Goal: Task Accomplishment & Management: Complete application form

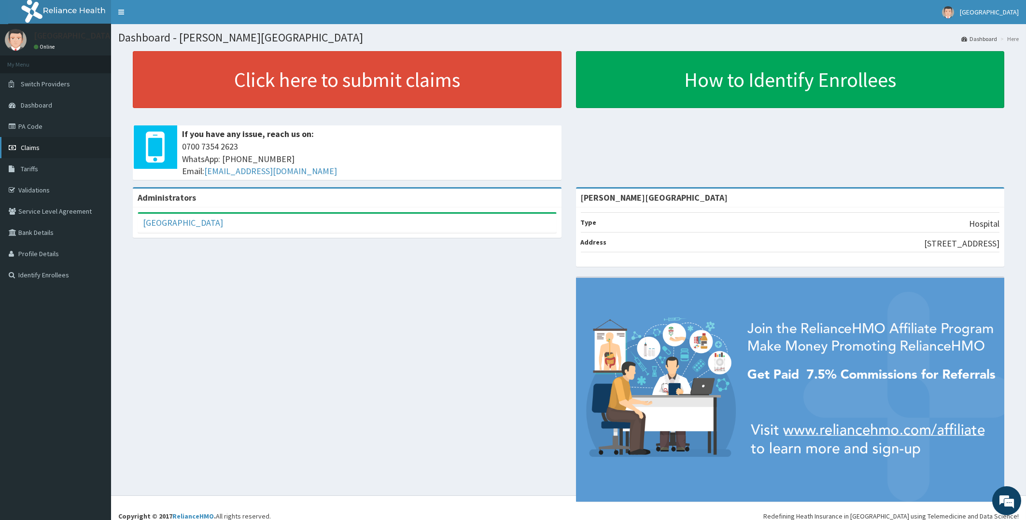
click at [29, 148] on span "Claims" at bounding box center [30, 147] width 19 height 9
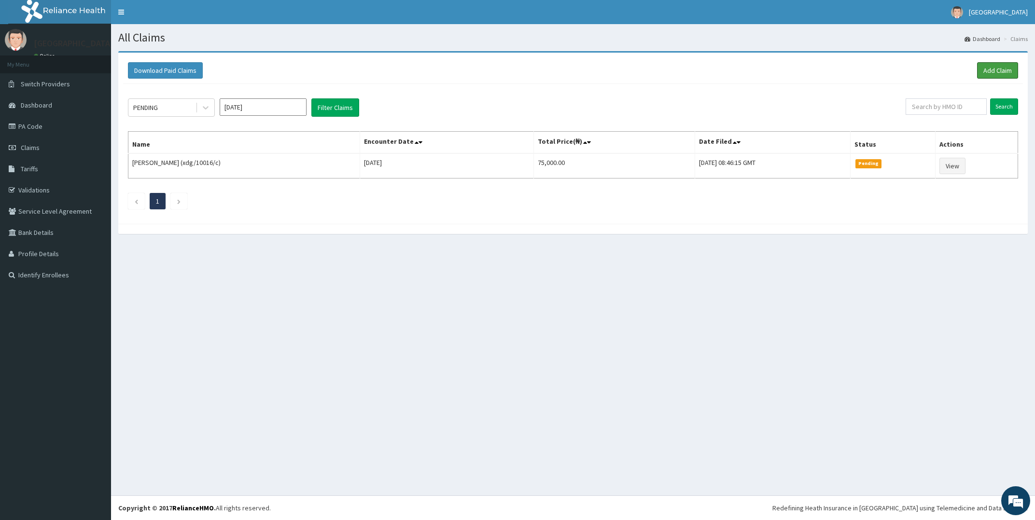
click at [993, 69] on link "Add Claim" at bounding box center [997, 70] width 41 height 16
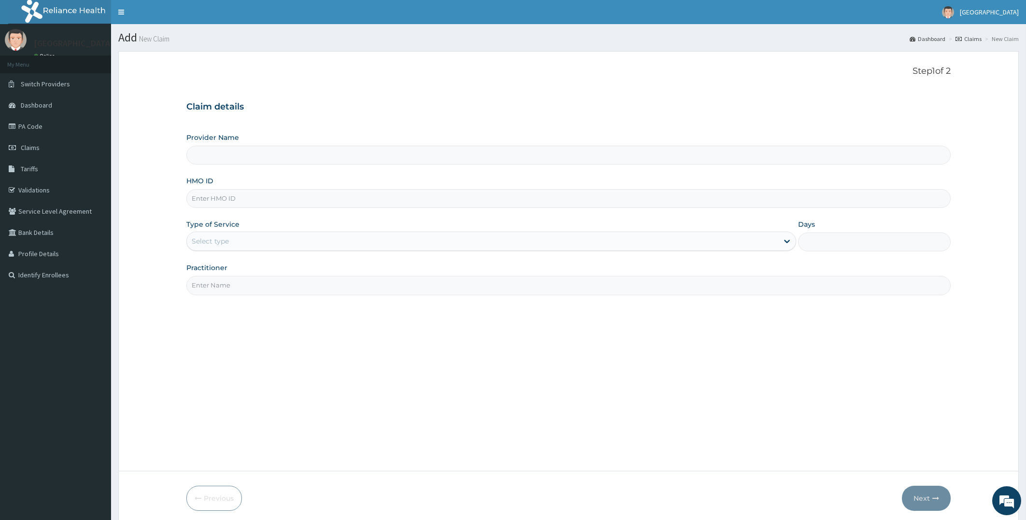
type input "[PERSON_NAME][GEOGRAPHIC_DATA]"
click at [384, 204] on input "HMO ID" at bounding box center [568, 198] width 765 height 19
type input "CTK/10048/A"
click at [364, 237] on div "Select type" at bounding box center [483, 241] width 592 height 15
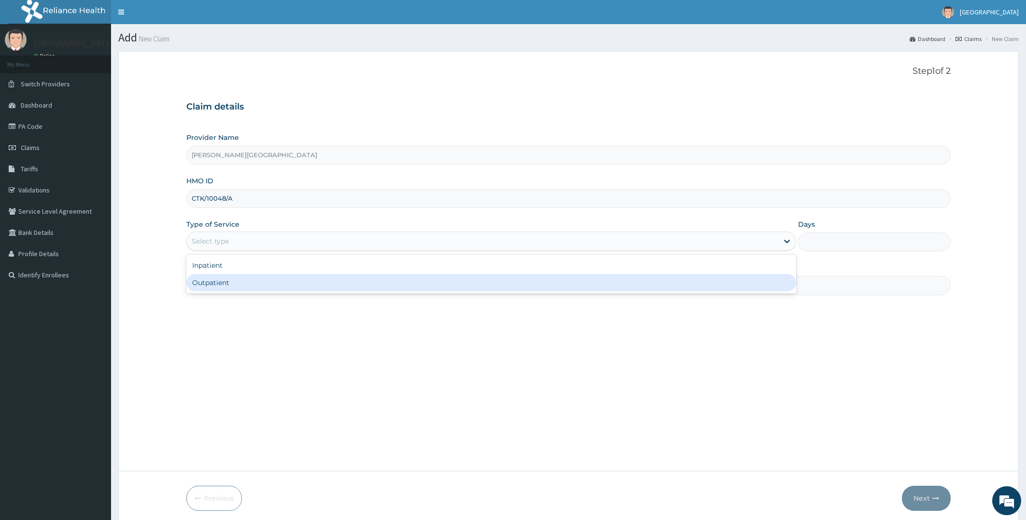
click at [241, 280] on div "Outpatient" at bounding box center [491, 282] width 610 height 17
type input "1"
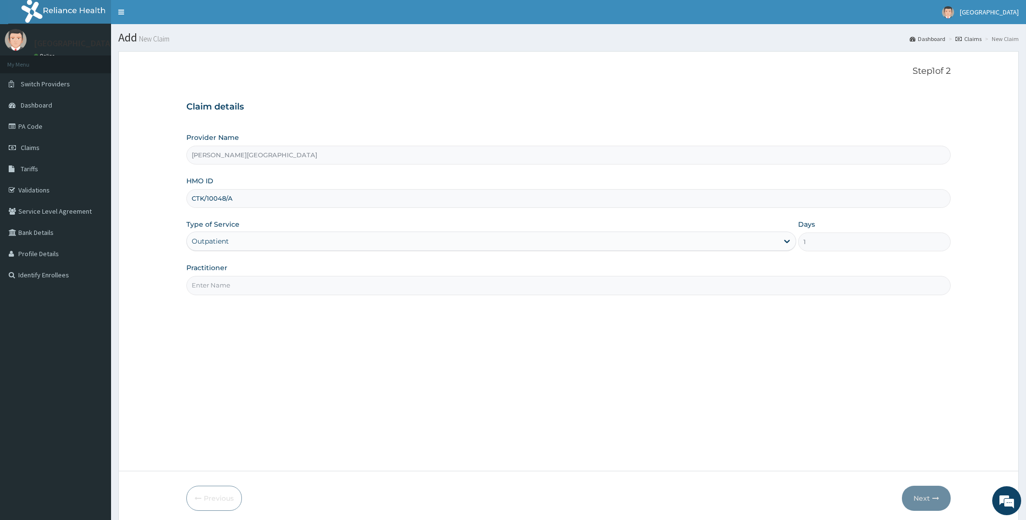
click at [243, 281] on input "Practitioner" at bounding box center [568, 285] width 765 height 19
type input "[PERSON_NAME]"
click at [929, 498] on button "Next" at bounding box center [926, 498] width 49 height 25
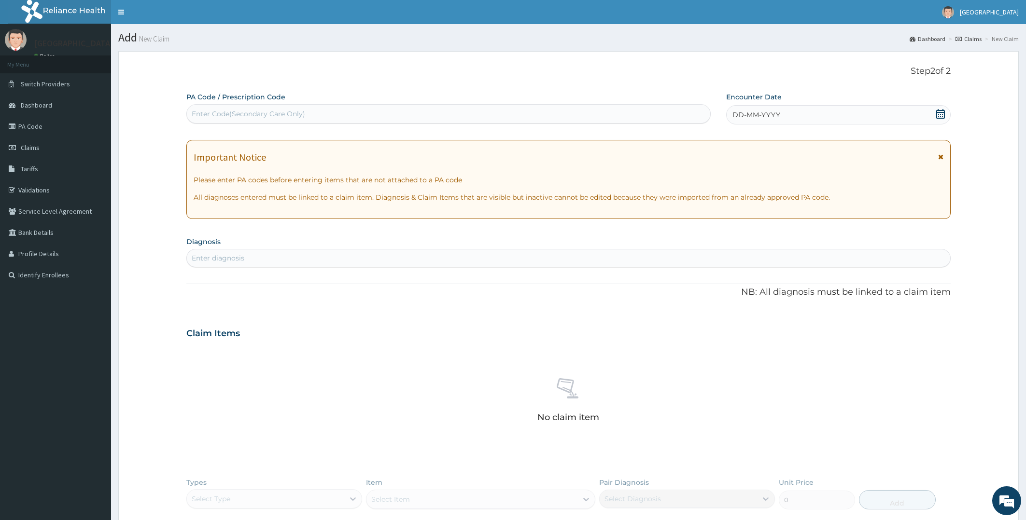
click at [941, 112] on icon at bounding box center [940, 114] width 9 height 10
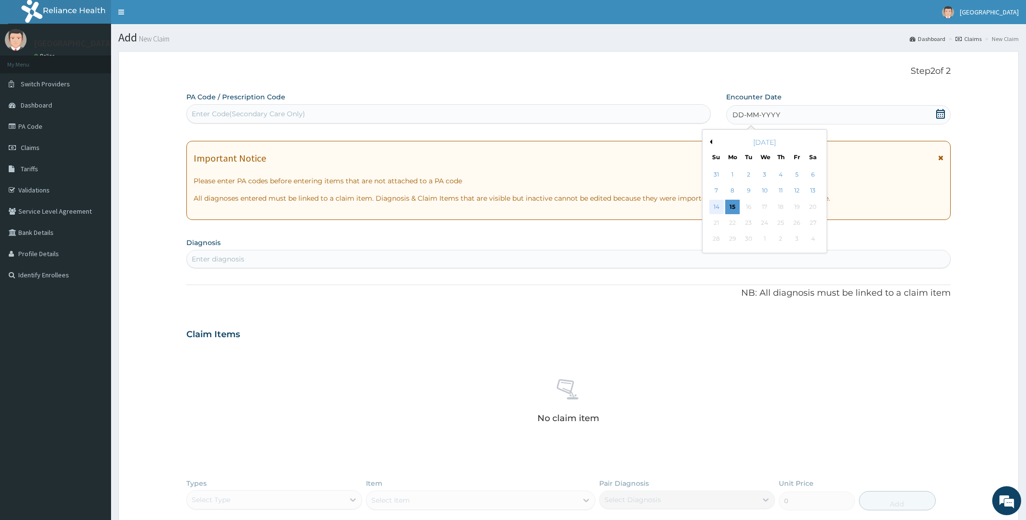
click at [716, 203] on div "14" at bounding box center [716, 207] width 14 height 14
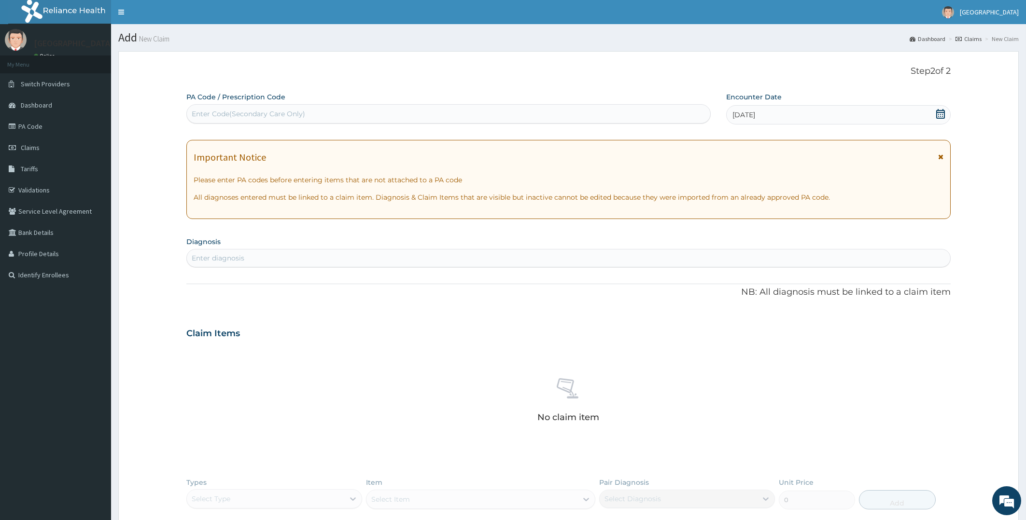
click at [297, 257] on div "Enter diagnosis" at bounding box center [569, 258] width 764 height 15
type input "[MEDICAL_DATA]"
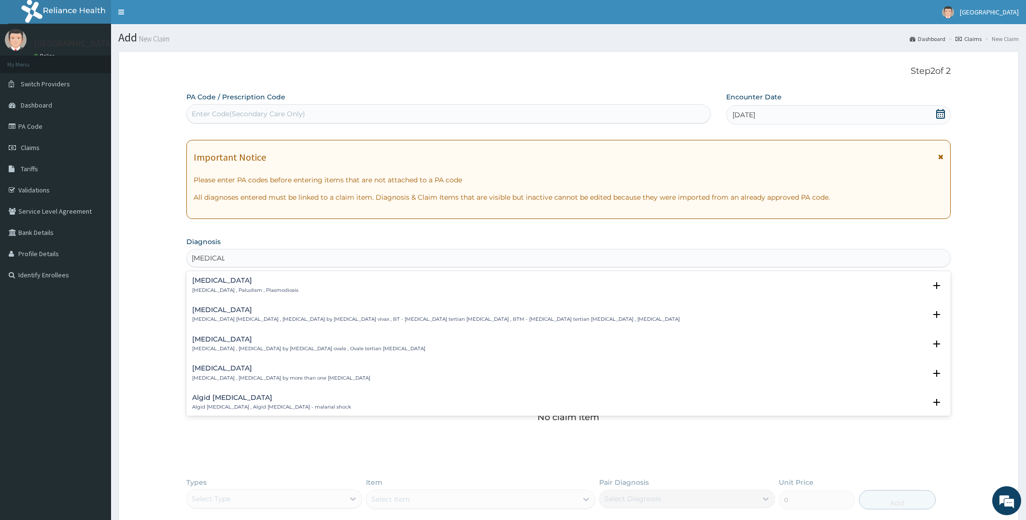
click at [207, 278] on h4 "[MEDICAL_DATA]" at bounding box center [245, 280] width 106 height 7
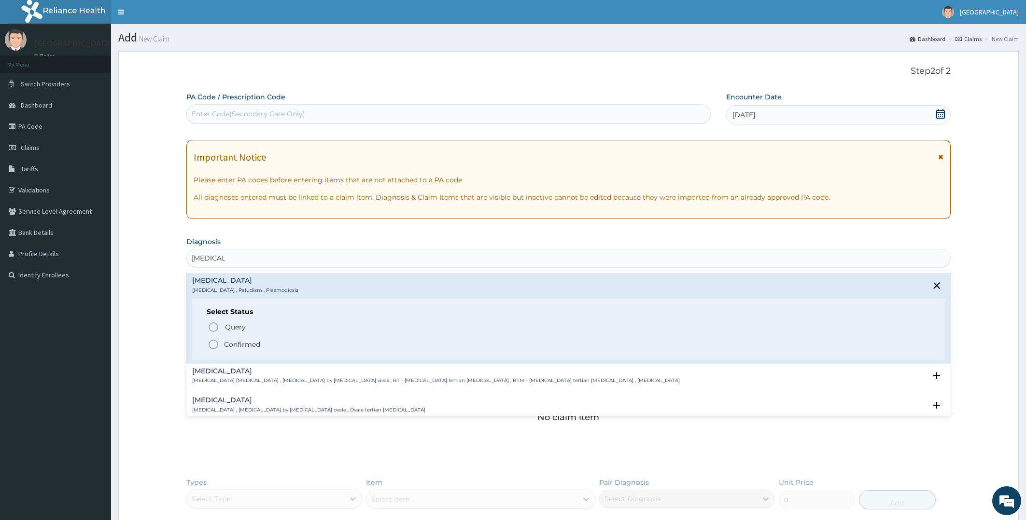
click at [214, 343] on icon "status option filled" at bounding box center [214, 345] width 12 height 12
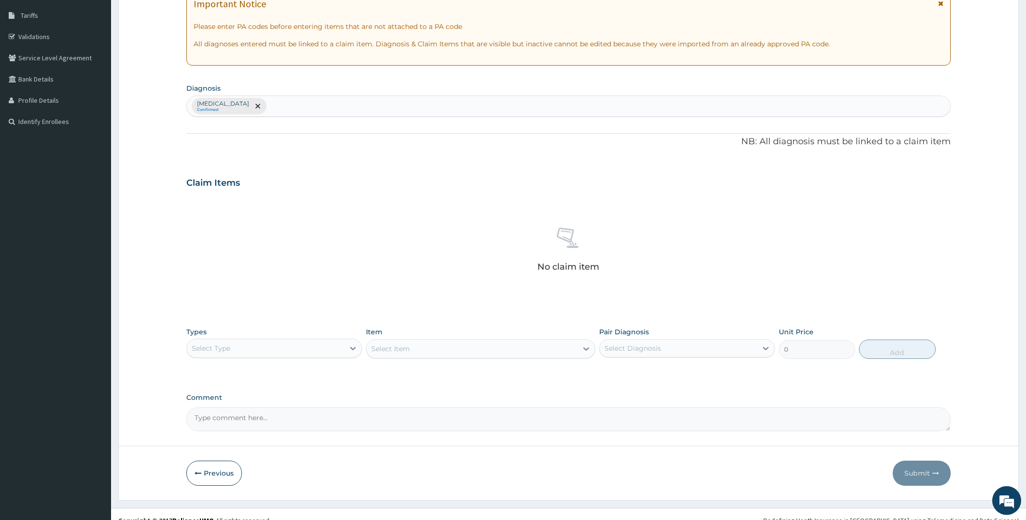
scroll to position [167, 0]
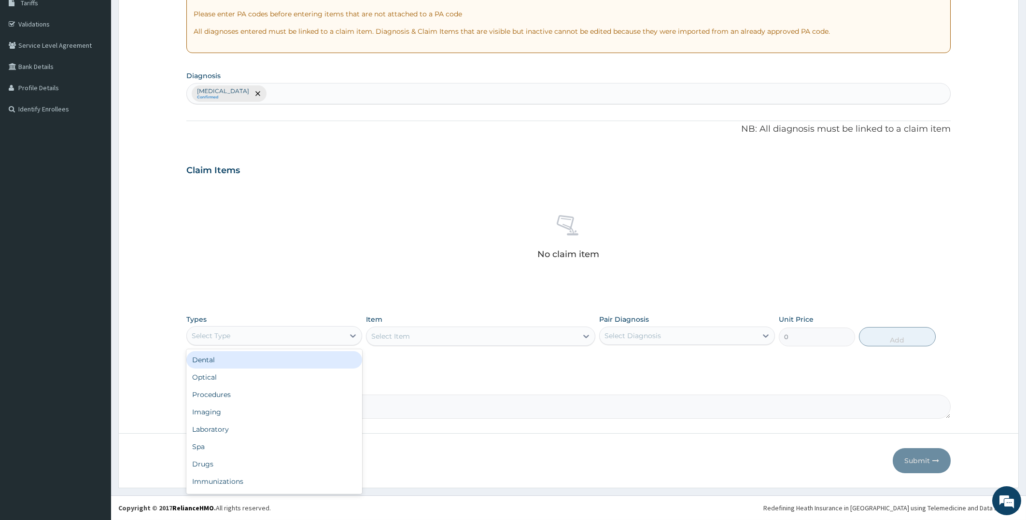
click at [314, 333] on div "Select Type" at bounding box center [265, 335] width 157 height 15
click at [243, 394] on div "Procedures" at bounding box center [274, 394] width 176 height 17
click at [468, 337] on div "Select Item" at bounding box center [480, 336] width 229 height 19
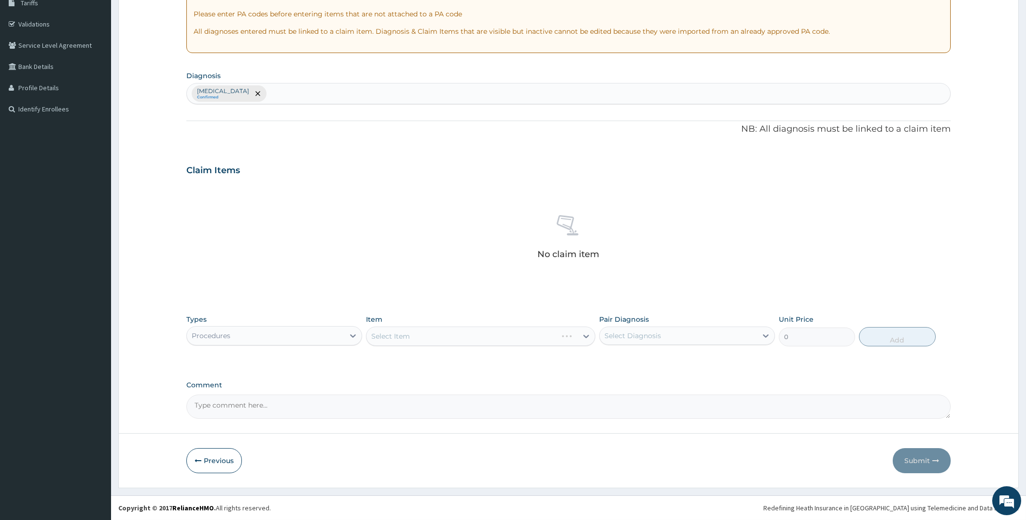
click at [468, 337] on div "Select Item" at bounding box center [480, 336] width 229 height 19
click at [468, 337] on div "Select Item" at bounding box center [471, 336] width 211 height 15
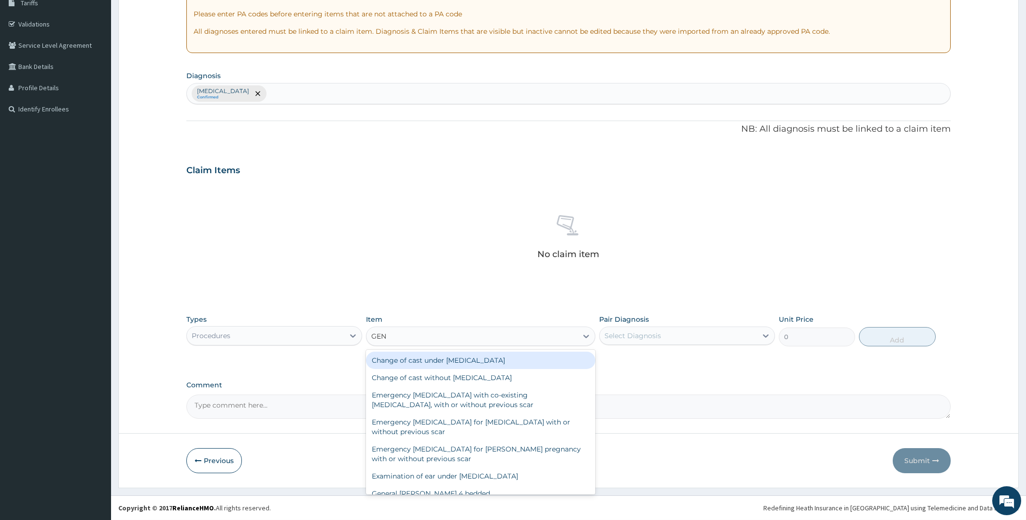
type input "GENE"
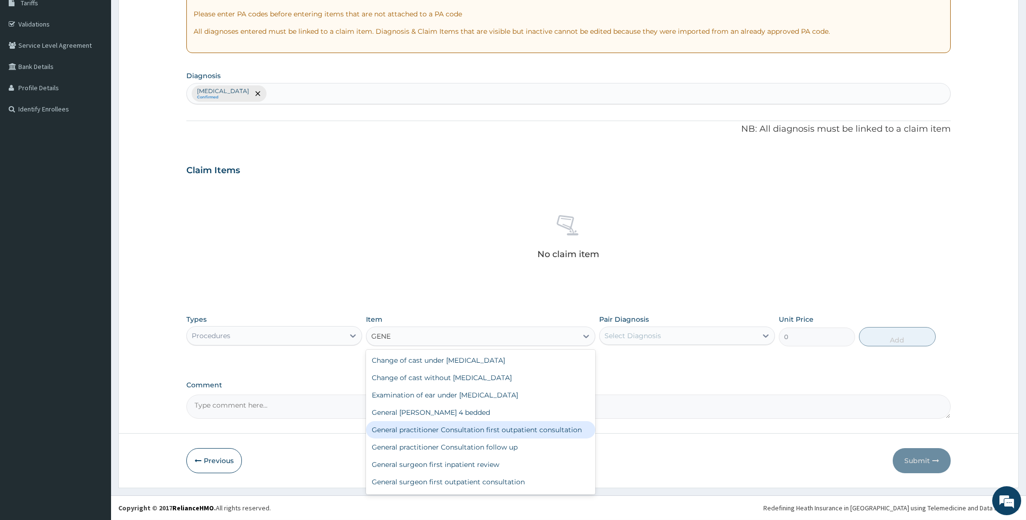
click at [495, 428] on div "General practitioner Consultation first outpatient consultation" at bounding box center [480, 430] width 229 height 17
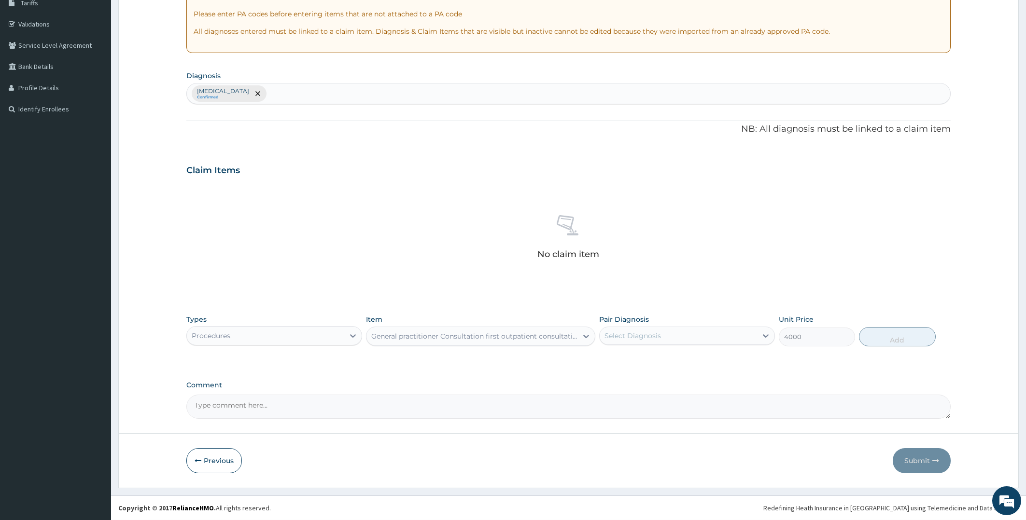
type input "4000"
click at [731, 336] on div "Select Diagnosis" at bounding box center [678, 335] width 157 height 15
click at [689, 360] on div "[MEDICAL_DATA]" at bounding box center [687, 361] width 176 height 20
checkbox input "true"
click at [878, 337] on button "Add" at bounding box center [897, 336] width 76 height 19
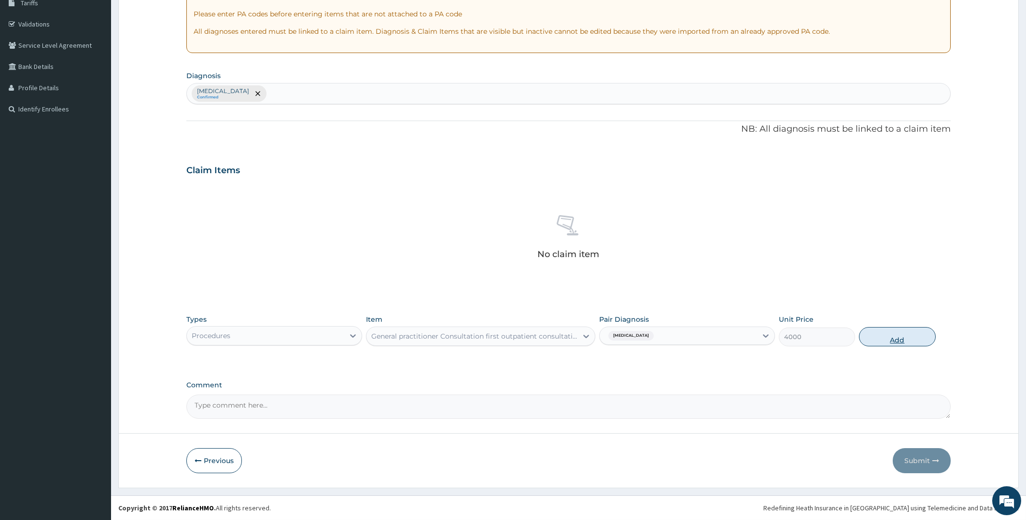
type input "0"
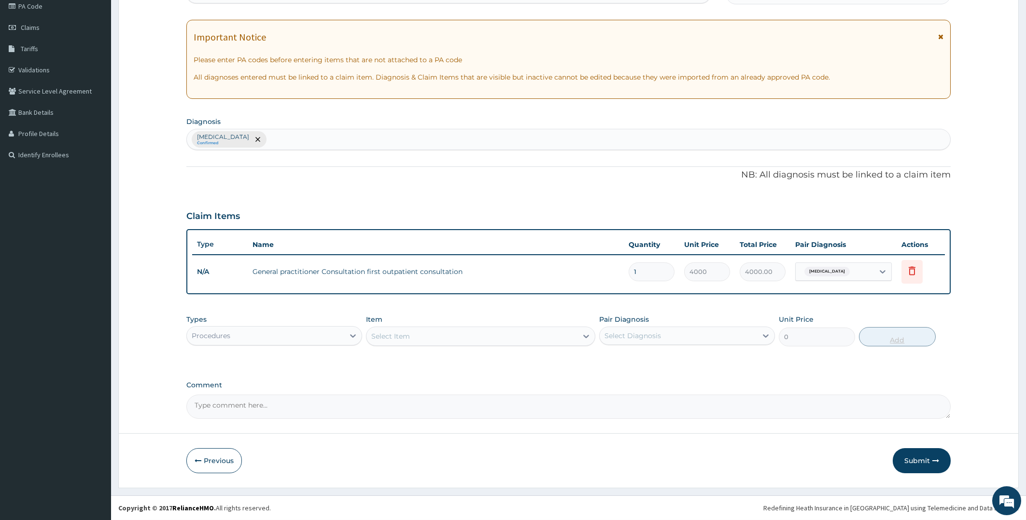
scroll to position [119, 0]
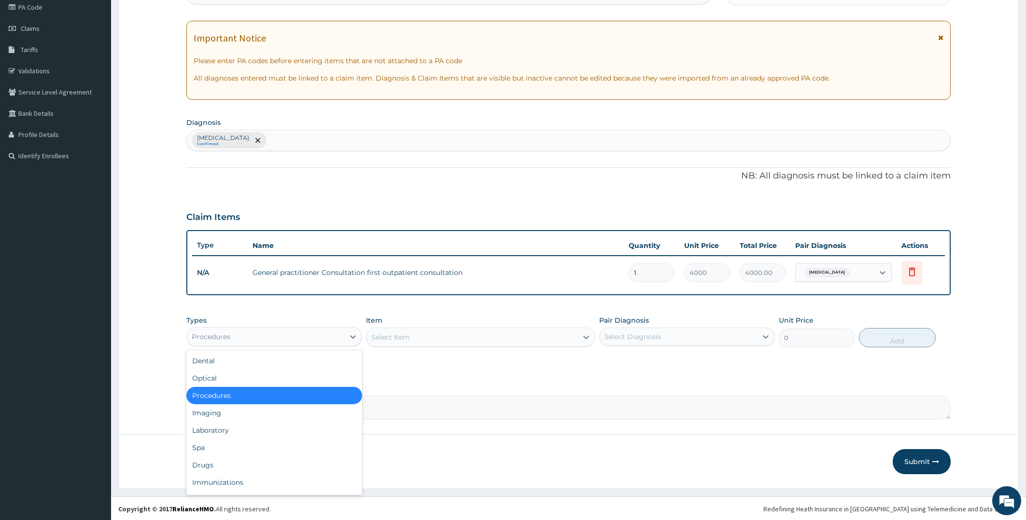
click at [297, 331] on div "Procedures" at bounding box center [265, 336] width 157 height 15
click at [240, 463] on div "Drugs" at bounding box center [274, 465] width 176 height 17
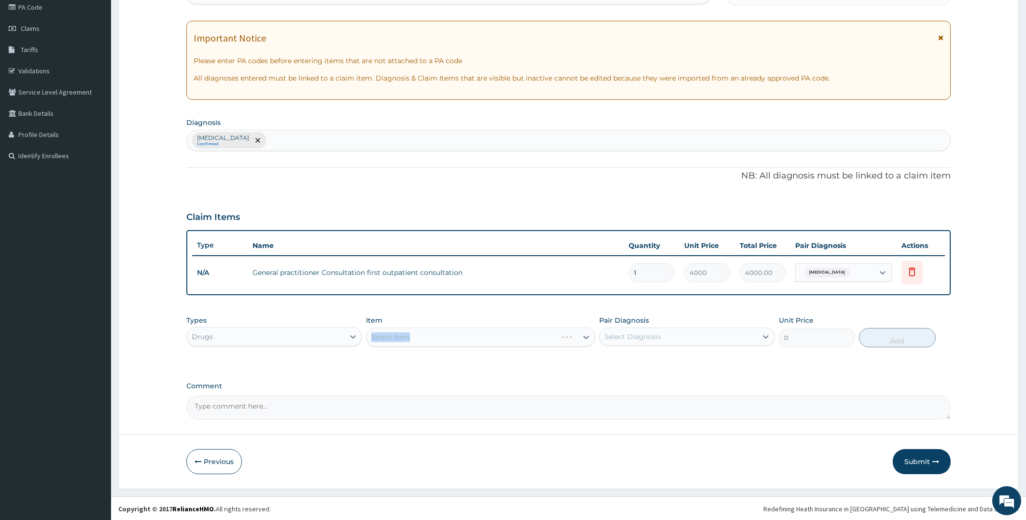
click at [436, 329] on div "Select Item" at bounding box center [480, 337] width 229 height 19
click at [436, 330] on div "Select Item" at bounding box center [480, 337] width 229 height 19
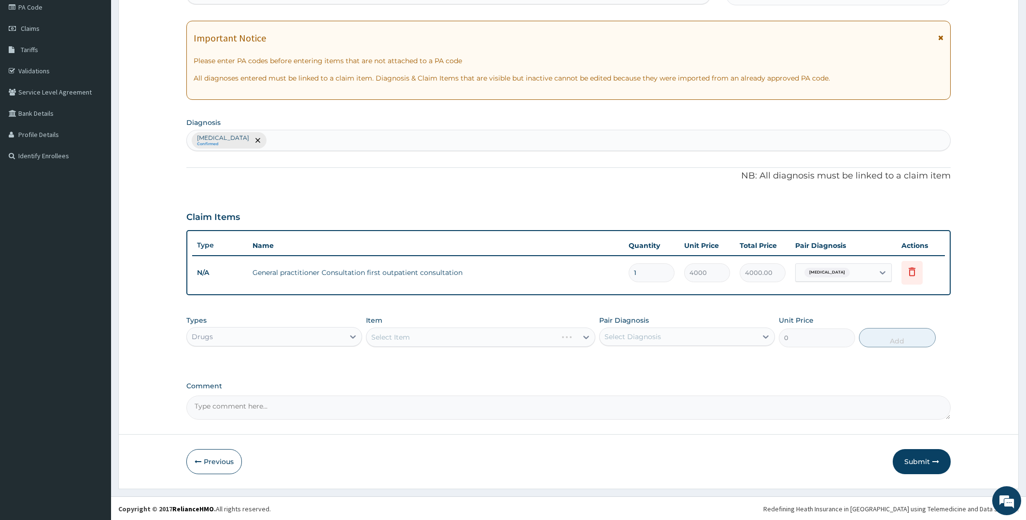
click at [436, 331] on div "Select Item" at bounding box center [480, 337] width 229 height 19
click at [436, 334] on div "Select Item" at bounding box center [471, 337] width 211 height 15
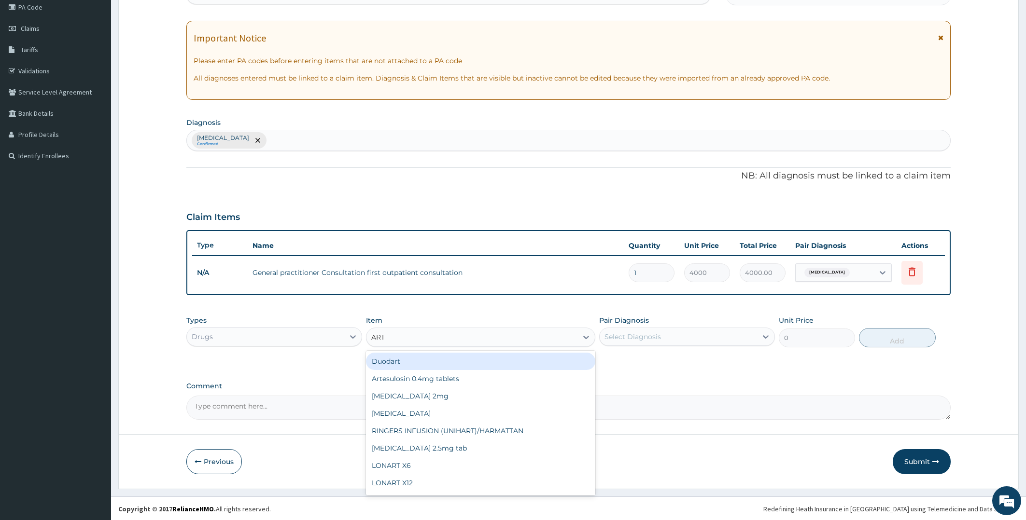
type input "ARTE"
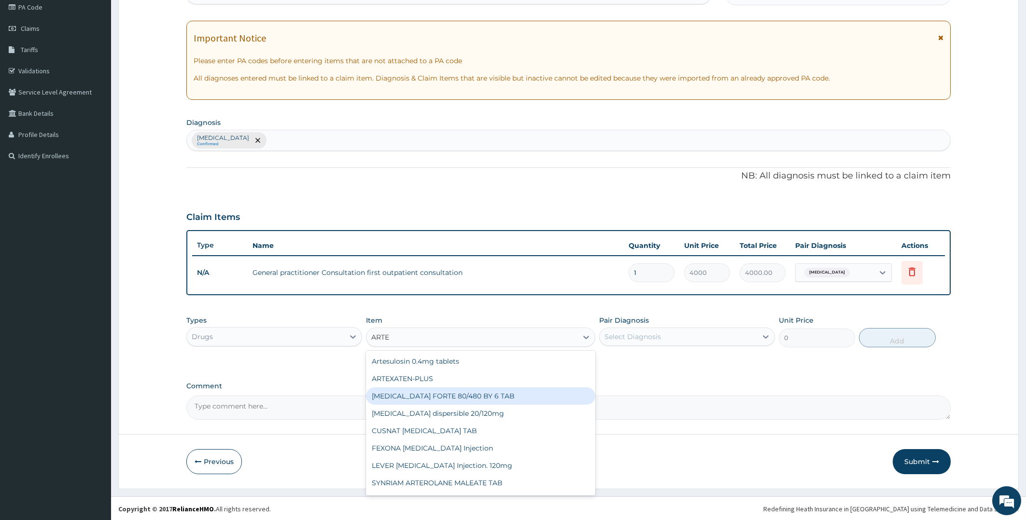
click at [445, 399] on div "[MEDICAL_DATA] FORTE 80/480 BY 6 TAB" at bounding box center [480, 396] width 229 height 17
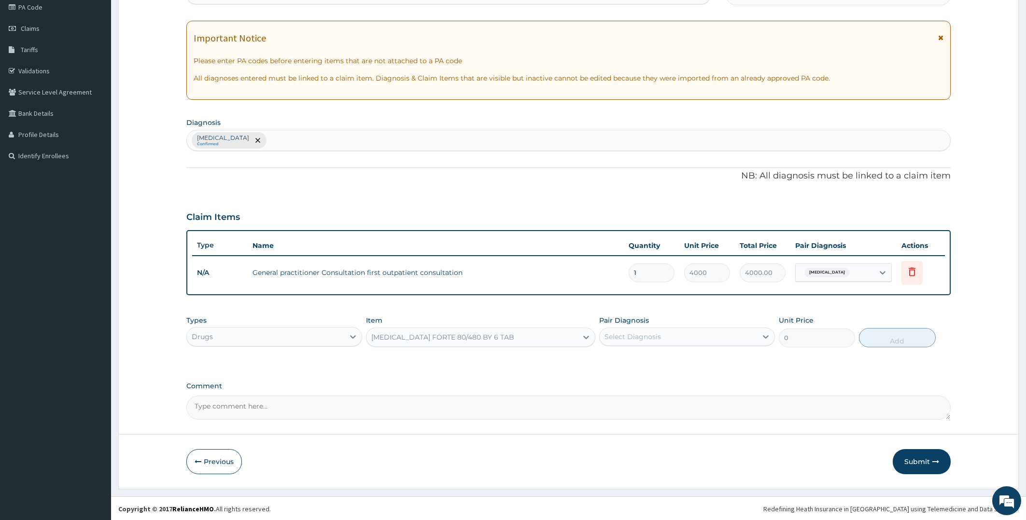
type input "1200"
click at [662, 337] on div "Select Diagnosis" at bounding box center [678, 336] width 157 height 15
click at [658, 359] on div "[MEDICAL_DATA]" at bounding box center [687, 362] width 176 height 20
checkbox input "true"
click at [876, 336] on button "Add" at bounding box center [897, 337] width 76 height 19
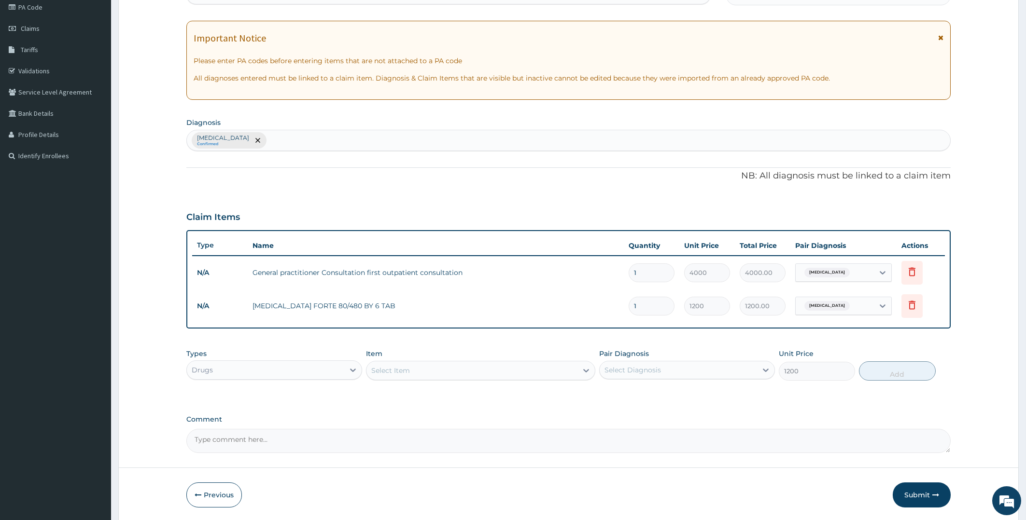
type input "0"
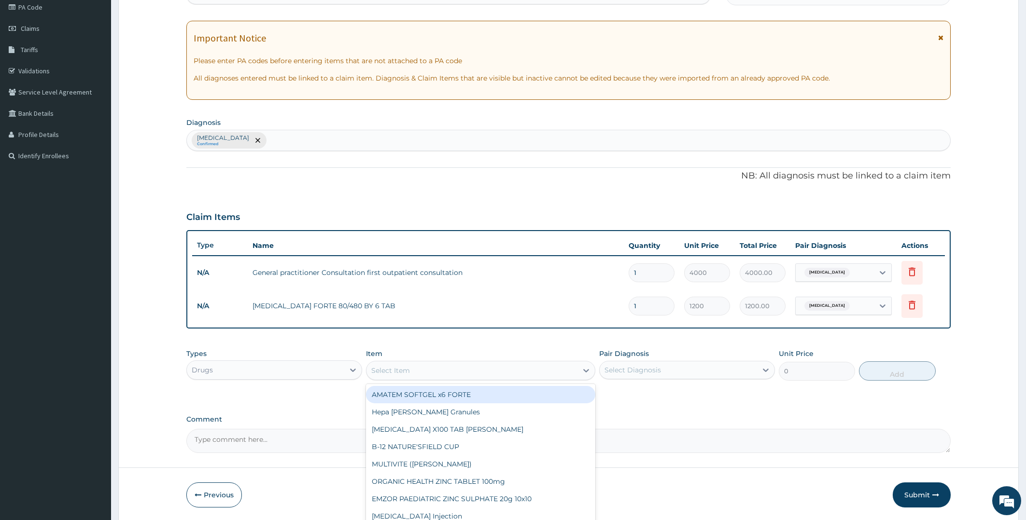
click at [434, 366] on div "Select Item" at bounding box center [471, 370] width 211 height 15
type input "ORP"
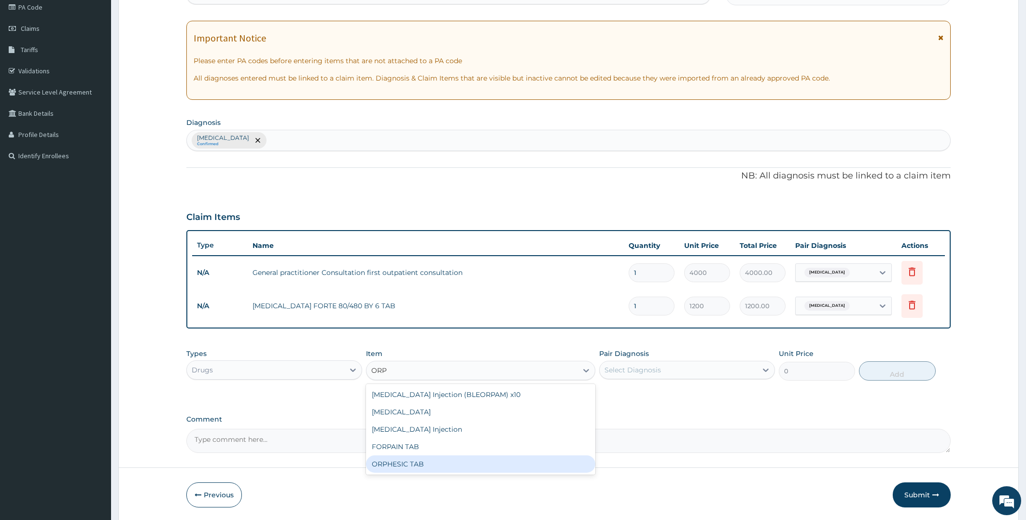
click at [453, 459] on div "ORPHESIC TAB" at bounding box center [480, 464] width 229 height 17
type input "120"
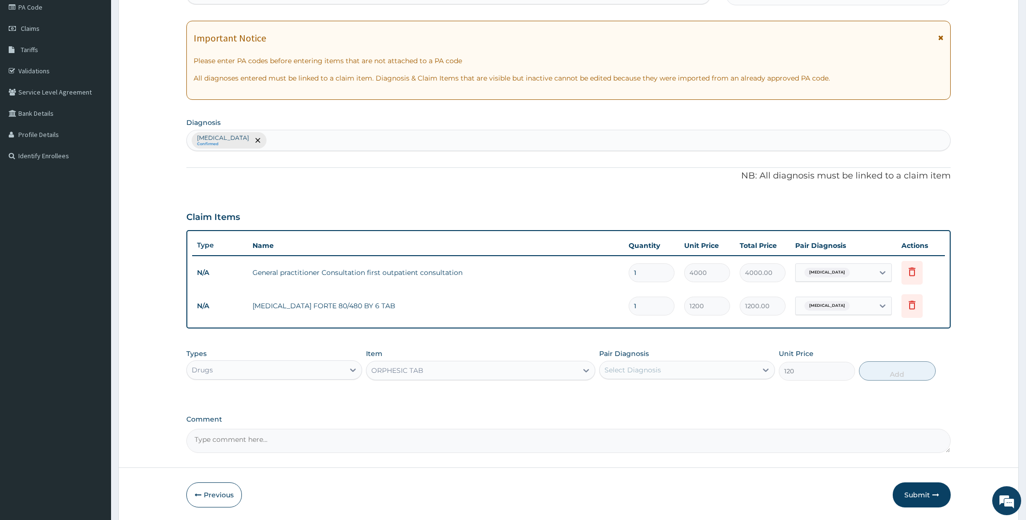
click at [621, 364] on div "Select Diagnosis" at bounding box center [678, 370] width 157 height 15
click at [624, 392] on label "[MEDICAL_DATA]" at bounding box center [645, 394] width 60 height 10
checkbox input "true"
click at [874, 364] on button "Add" at bounding box center [897, 371] width 76 height 19
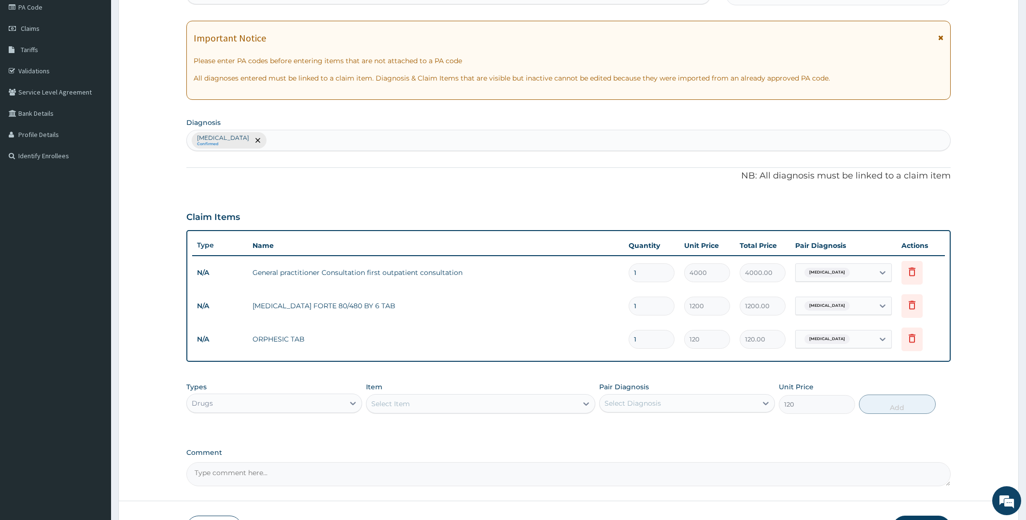
type input "0"
type input "0.00"
type input "2"
type input "240.00"
type input "20"
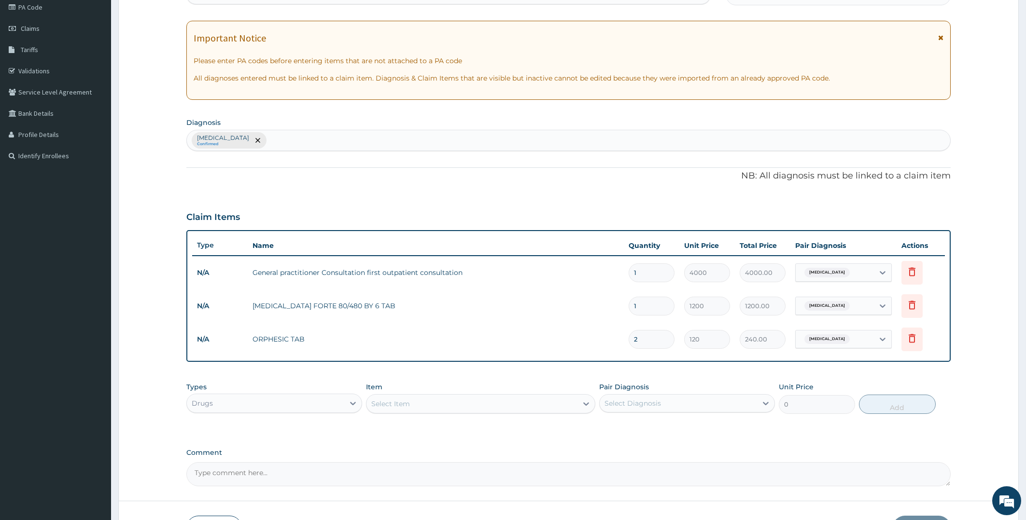
type input "2400.00"
type input "20"
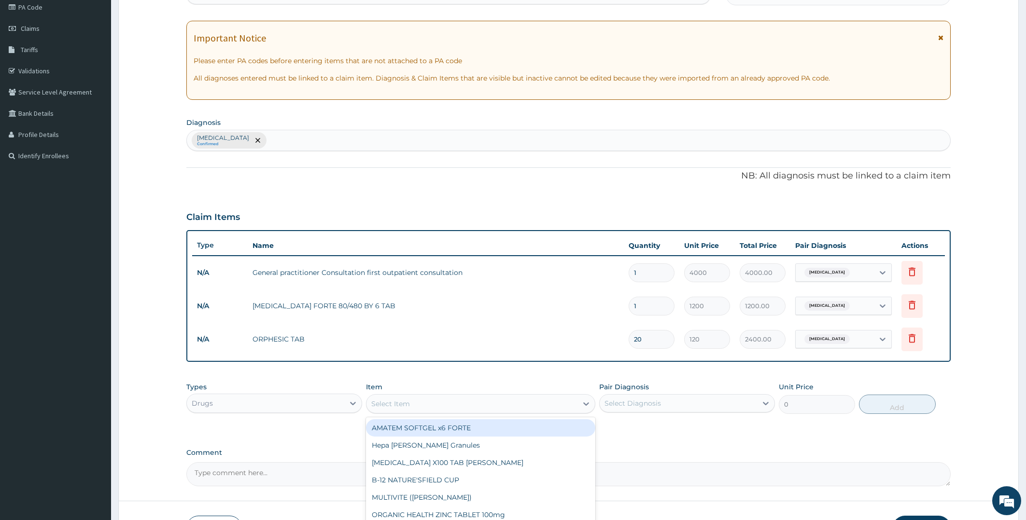
click at [517, 403] on div "Select Item" at bounding box center [471, 403] width 211 height 15
type input "[MEDICAL_DATA]"
click at [420, 428] on div "CIPROTAB 500mg x14" at bounding box center [480, 428] width 229 height 17
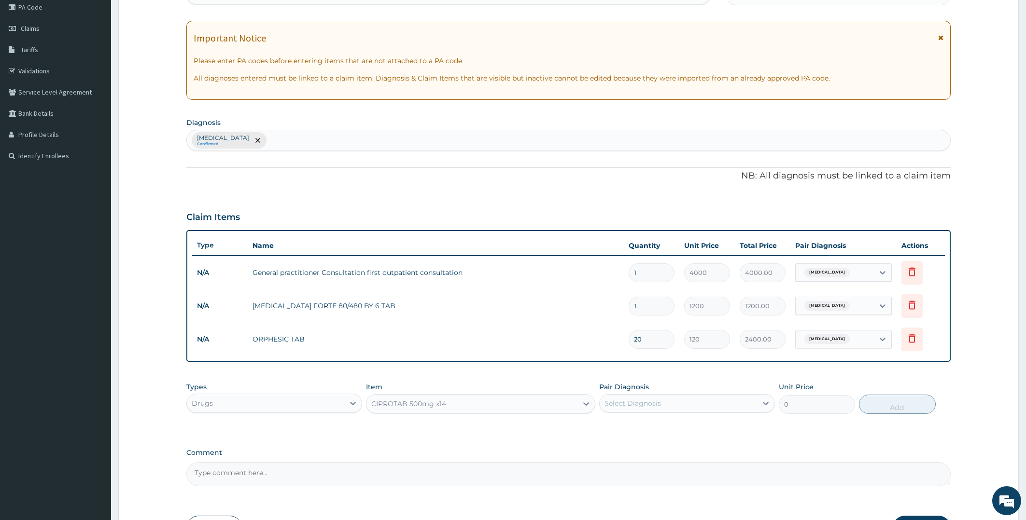
type input "350"
click at [618, 402] on div "Select Diagnosis" at bounding box center [633, 404] width 56 height 10
click at [622, 428] on label "[MEDICAL_DATA]" at bounding box center [645, 427] width 60 height 10
checkbox input "true"
click at [884, 403] on button "Add" at bounding box center [897, 404] width 76 height 19
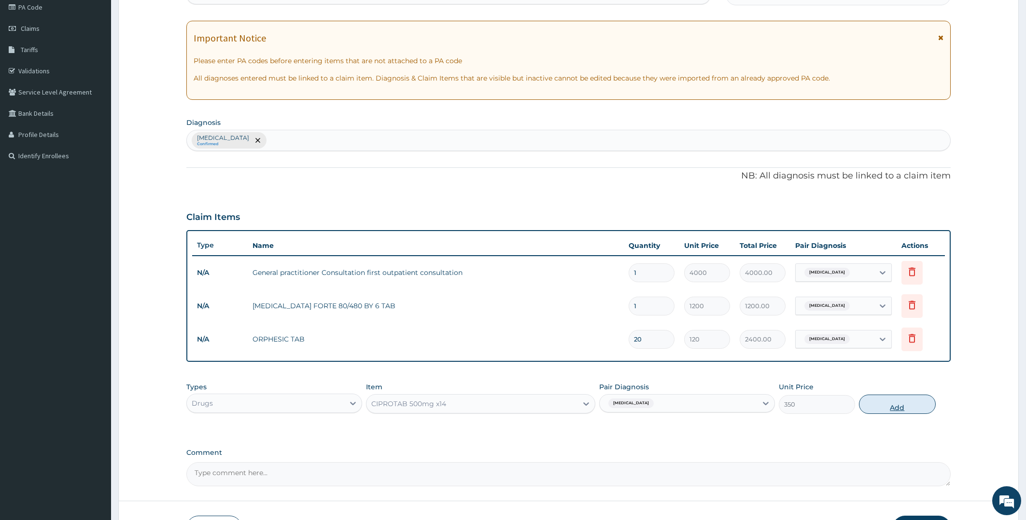
type input "0"
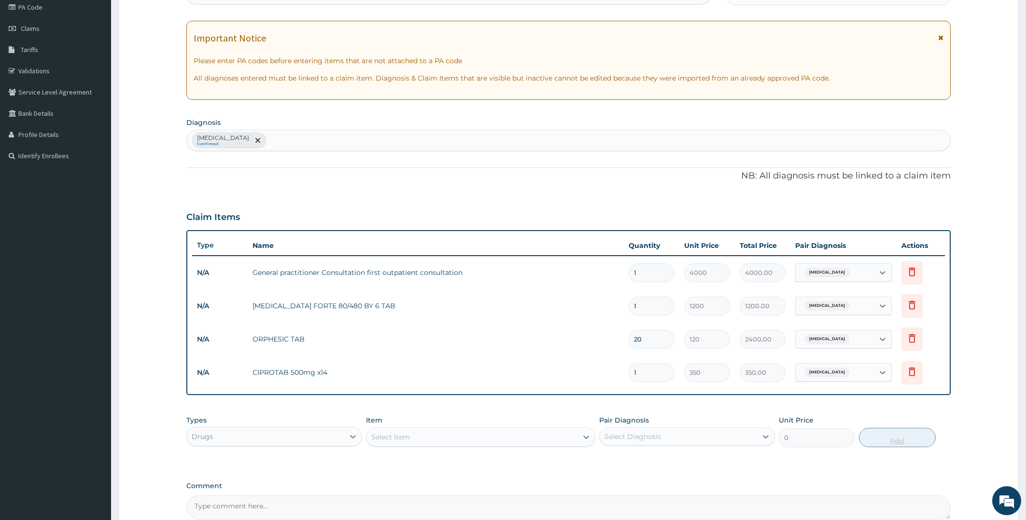
type input "10"
type input "3500.00"
type input "10"
click at [512, 434] on div "Select Item" at bounding box center [471, 437] width 211 height 15
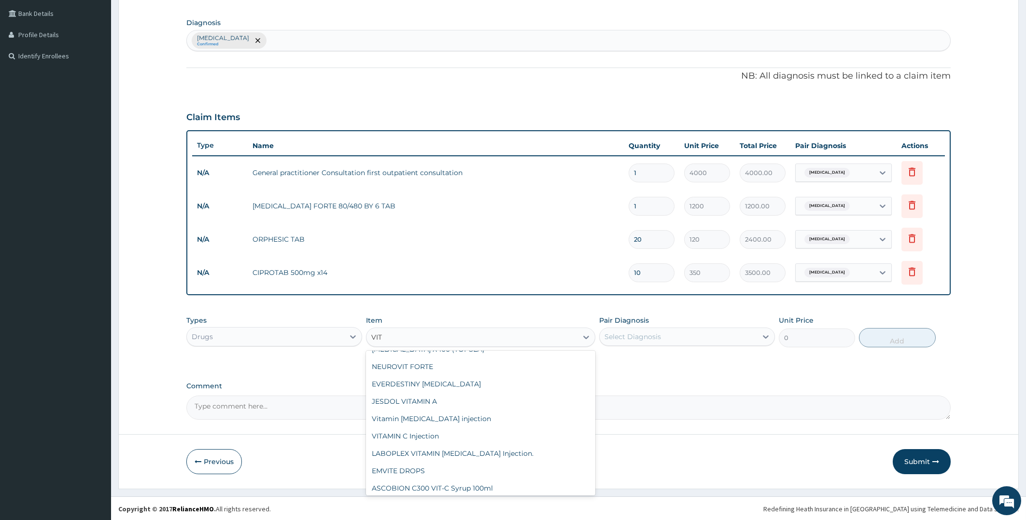
scroll to position [0, 0]
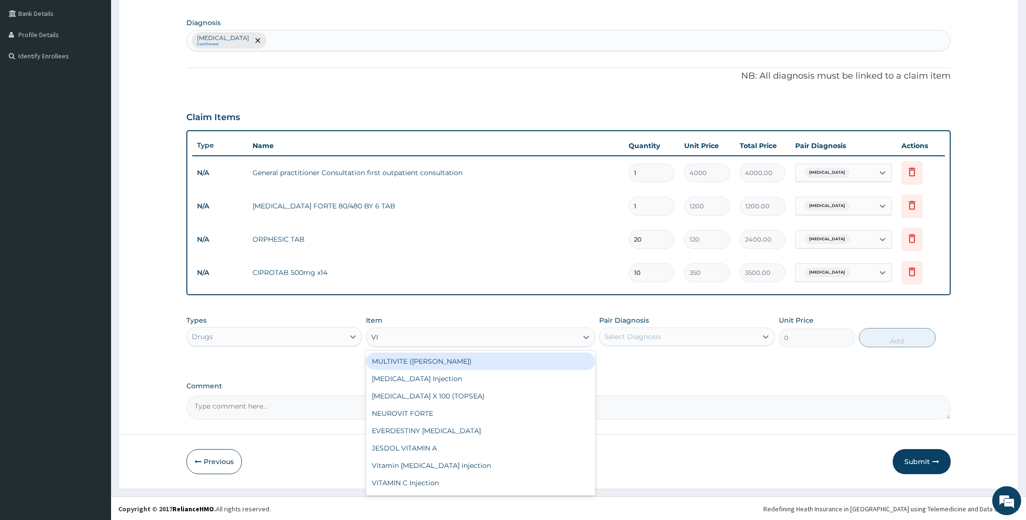
type input "V"
type input "COUGH"
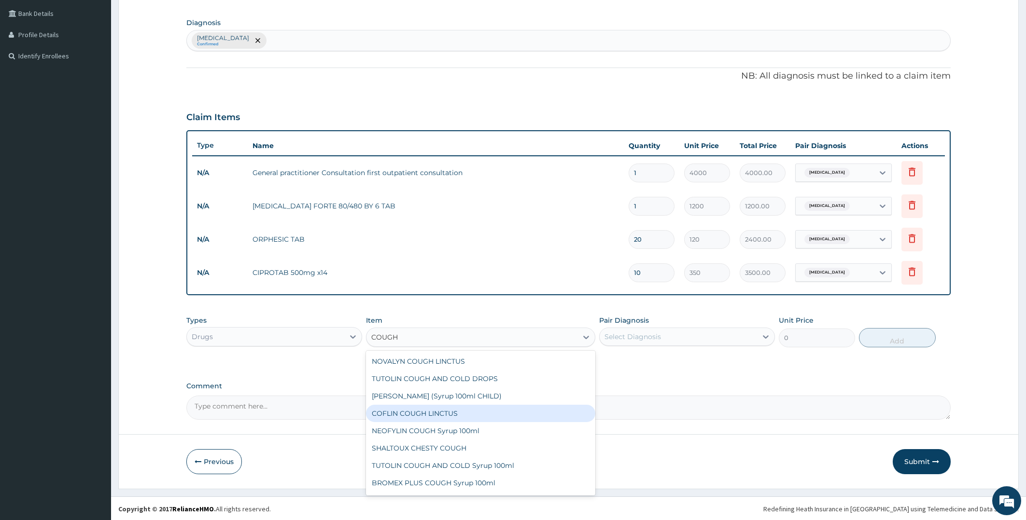
click at [437, 413] on div "COFLIN COUGH LINCTUS" at bounding box center [480, 413] width 229 height 17
type input "1300"
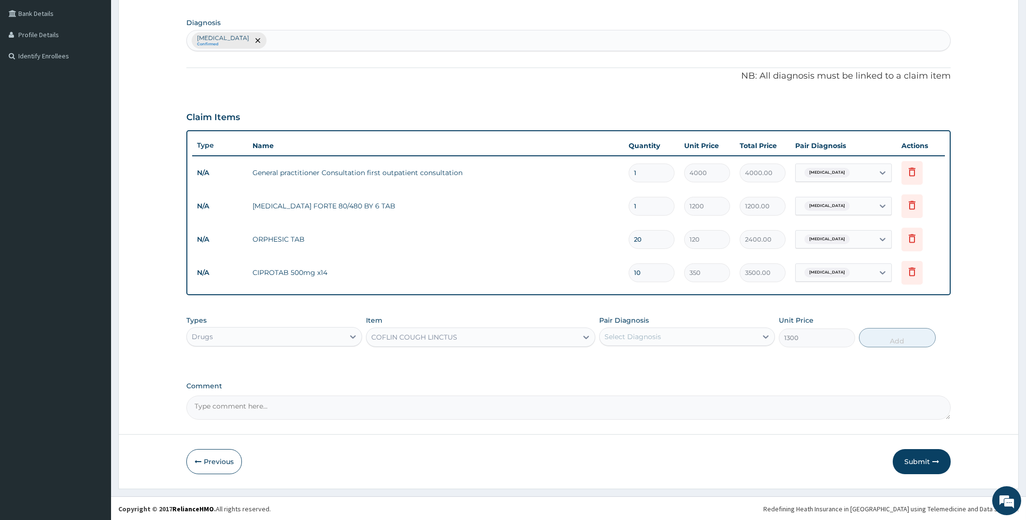
click at [722, 336] on div "Select Diagnosis" at bounding box center [678, 336] width 157 height 15
click at [267, 39] on div "[MEDICAL_DATA] Confirmed" at bounding box center [569, 40] width 764 height 20
type input "COUGH"
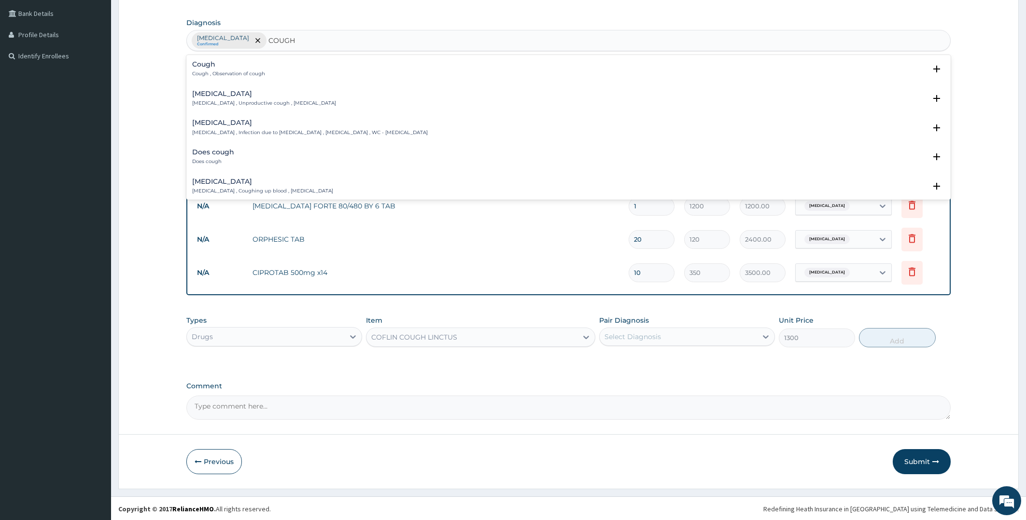
click at [226, 68] on h4 "Cough" at bounding box center [228, 64] width 73 height 7
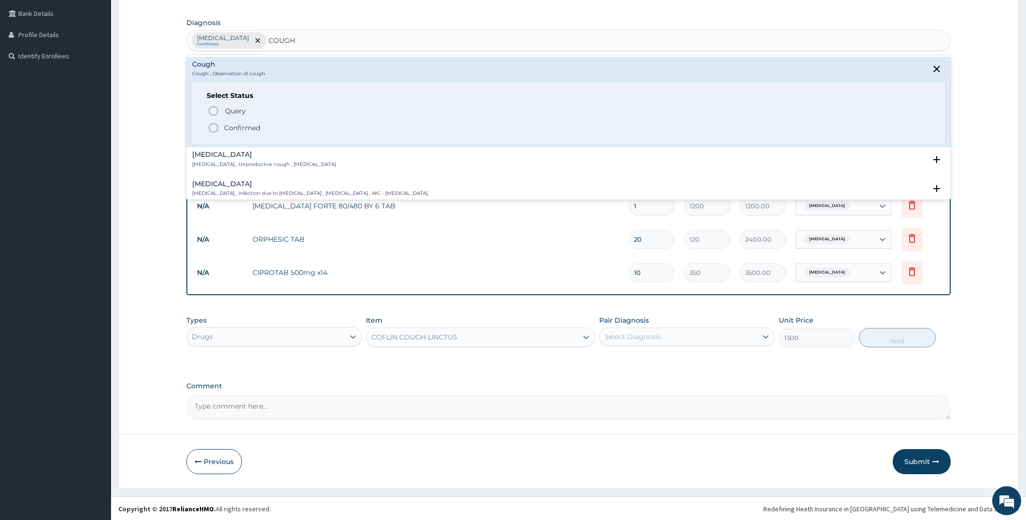
click at [212, 129] on icon "status option filled" at bounding box center [214, 128] width 12 height 12
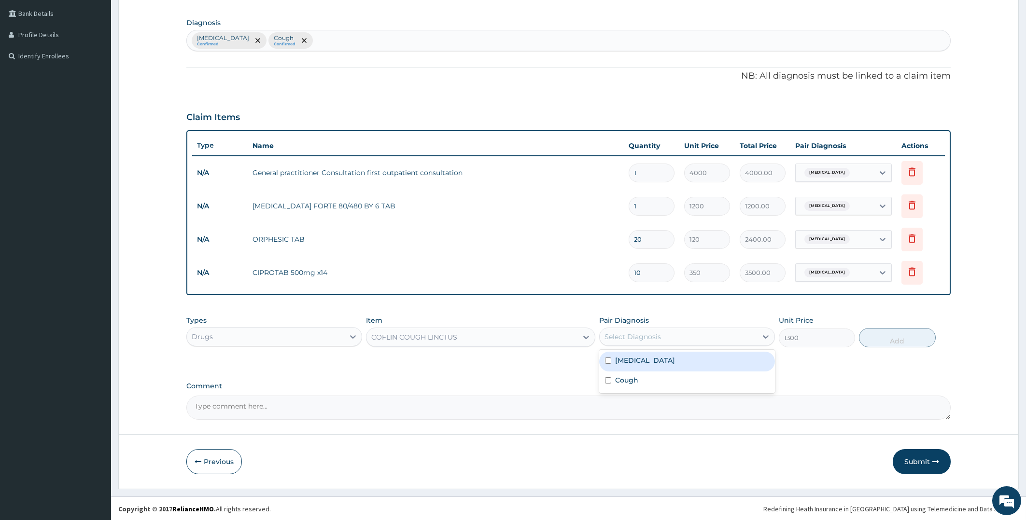
click at [669, 331] on div "Select Diagnosis" at bounding box center [678, 336] width 157 height 15
click at [625, 380] on label "Cough" at bounding box center [626, 381] width 23 height 10
checkbox input "true"
click at [883, 333] on button "Add" at bounding box center [897, 337] width 76 height 19
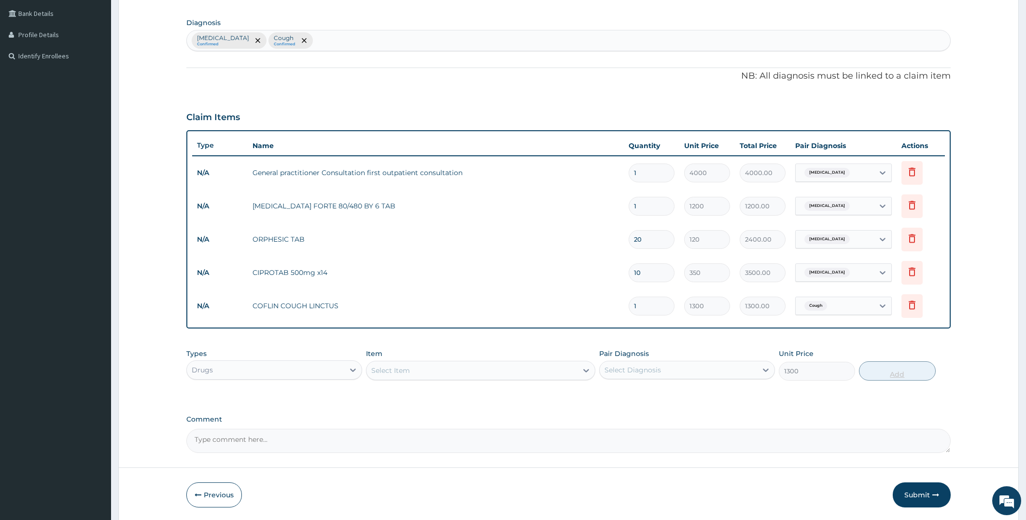
type input "0"
click at [921, 497] on button "Submit" at bounding box center [922, 495] width 58 height 25
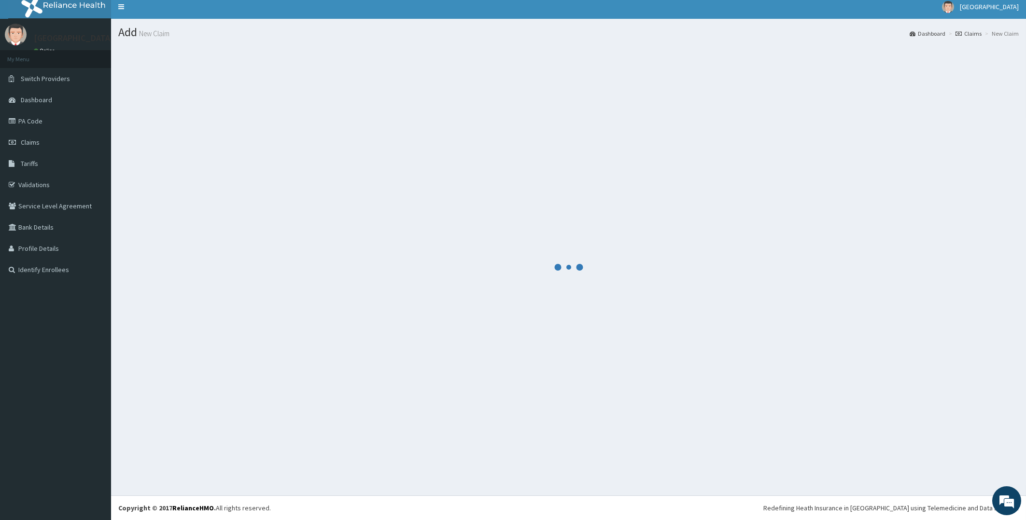
scroll to position [5, 0]
